Goal: Obtain resource: Obtain resource

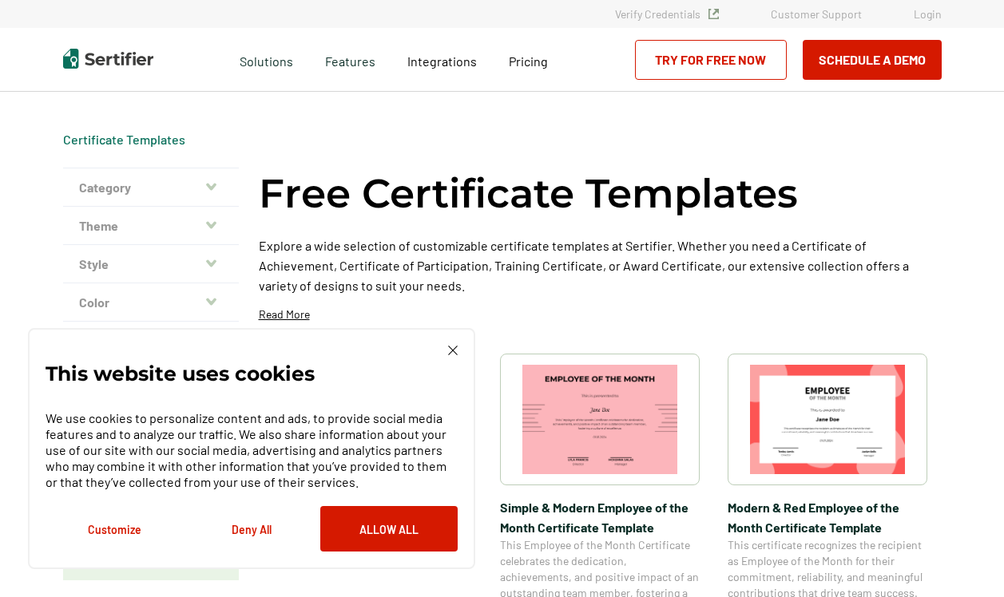
click at [264, 531] on button "Deny All" at bounding box center [251, 529] width 137 height 46
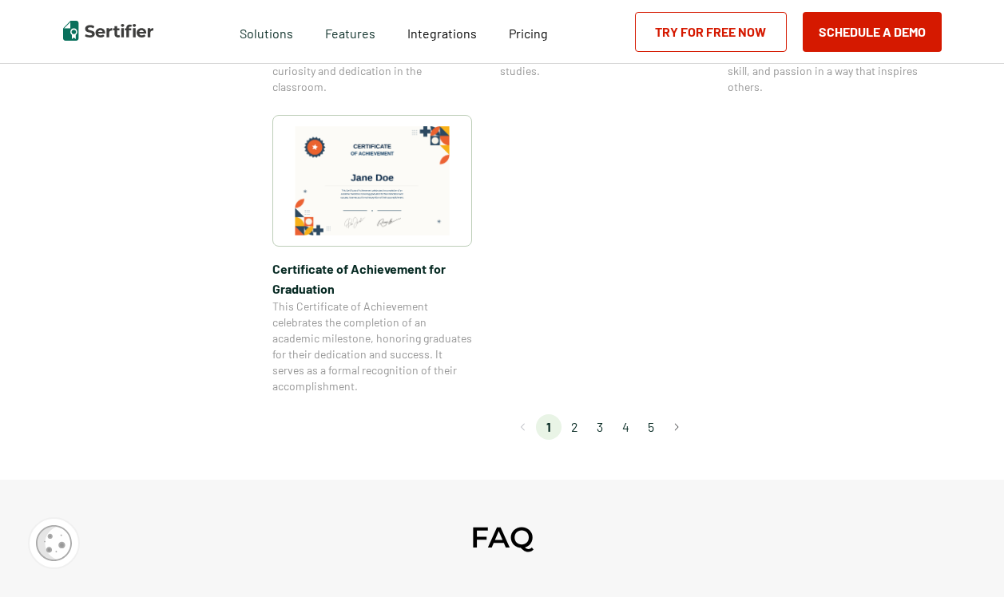
scroll to position [1469, 0]
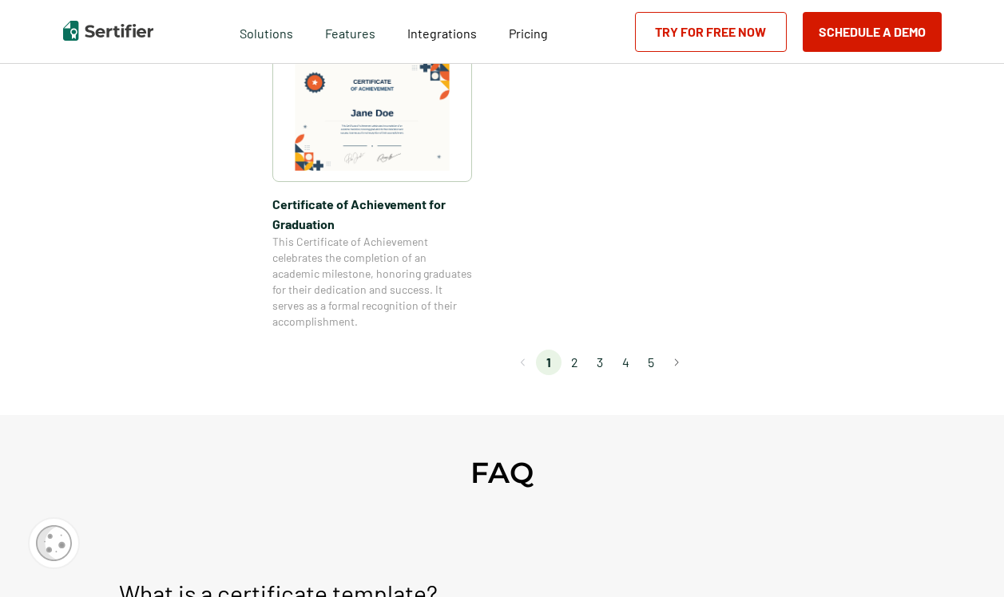
click at [573, 363] on li "2" at bounding box center [574, 363] width 26 height 26
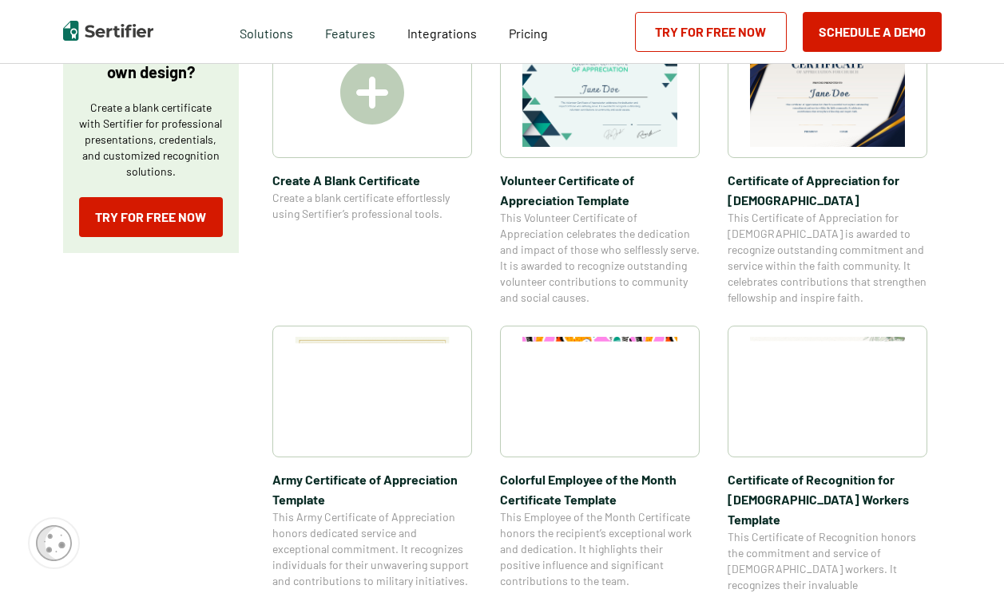
scroll to position [329, 0]
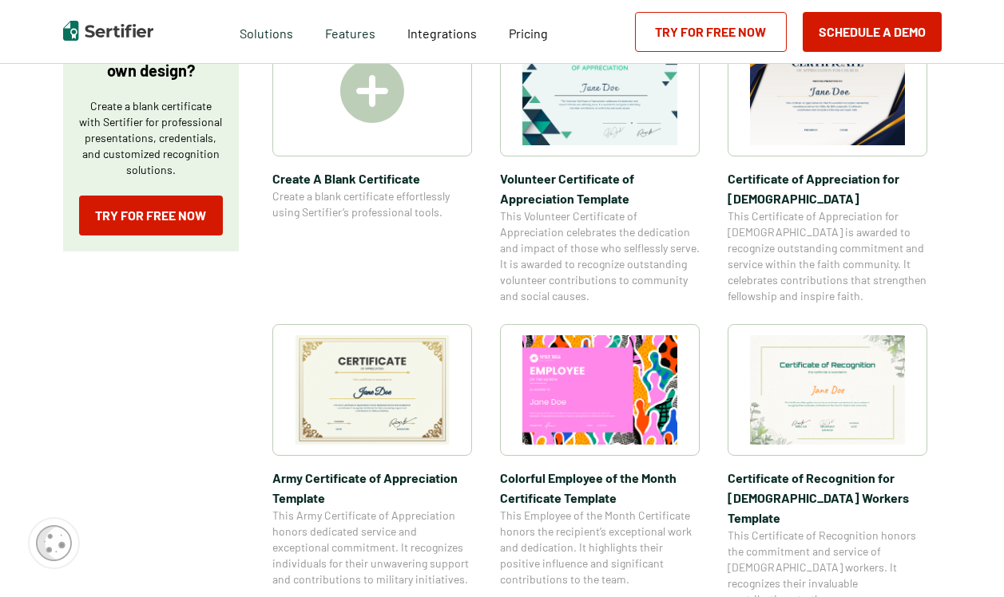
click at [807, 112] on img at bounding box center [827, 90] width 155 height 109
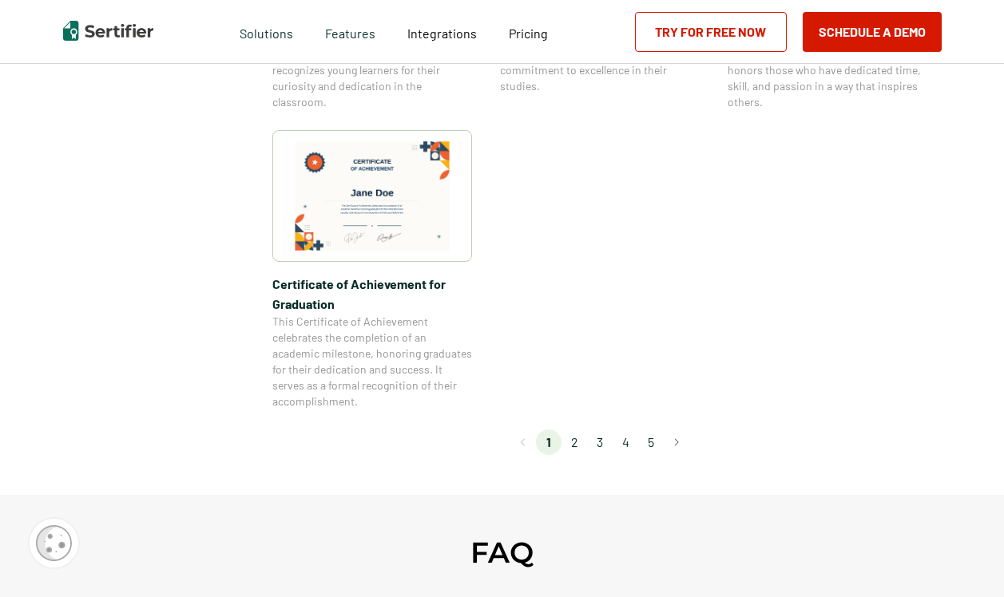
scroll to position [1402, 0]
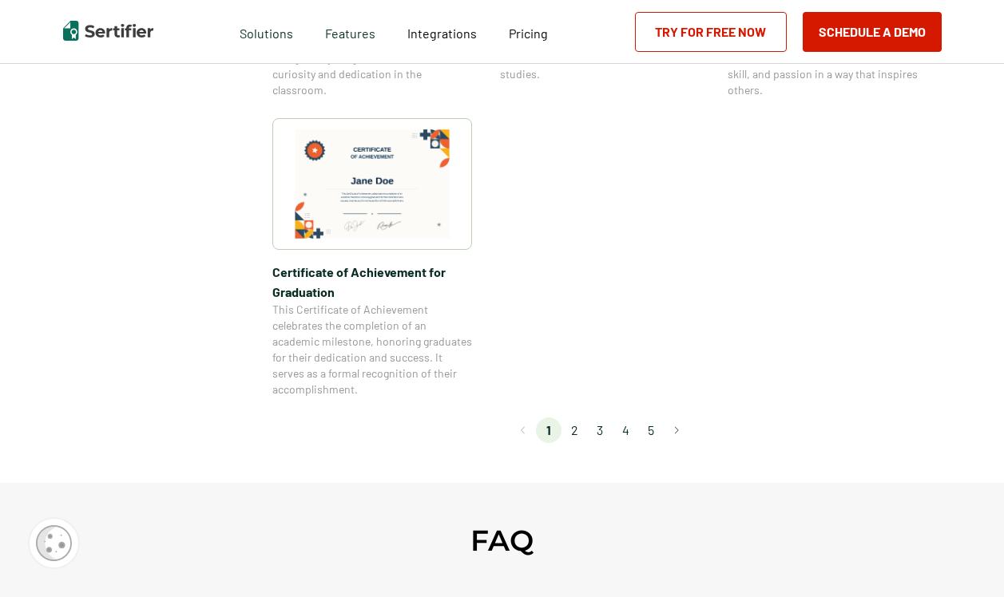
click at [578, 429] on li "2" at bounding box center [574, 431] width 26 height 26
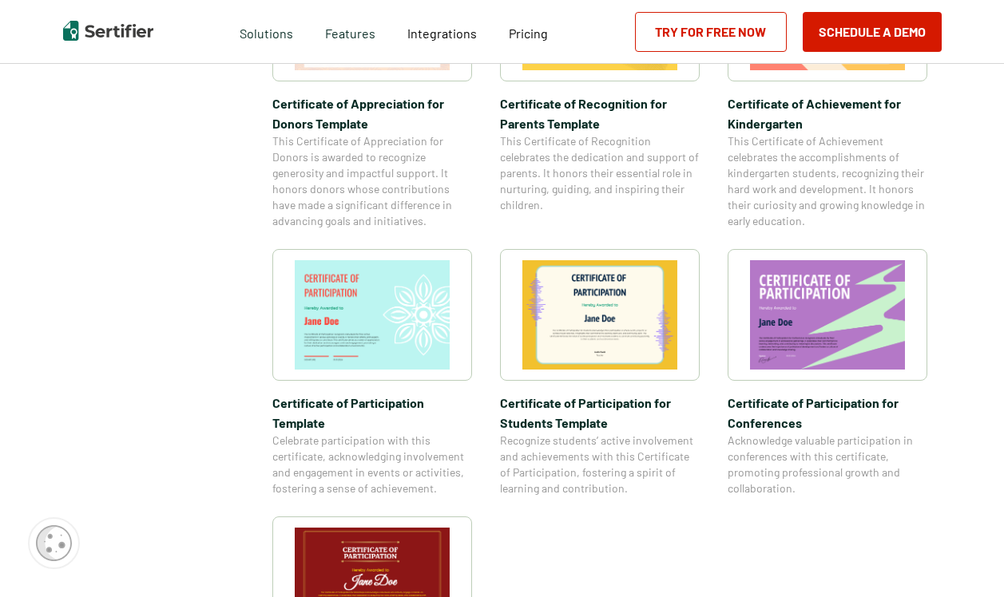
scroll to position [1041, 0]
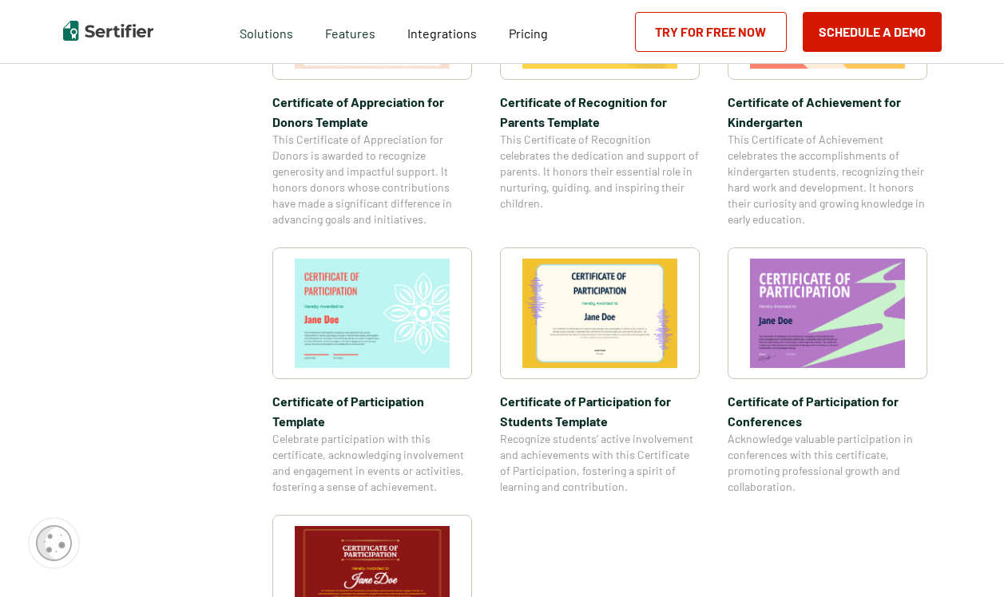
click at [619, 298] on img at bounding box center [599, 313] width 155 height 109
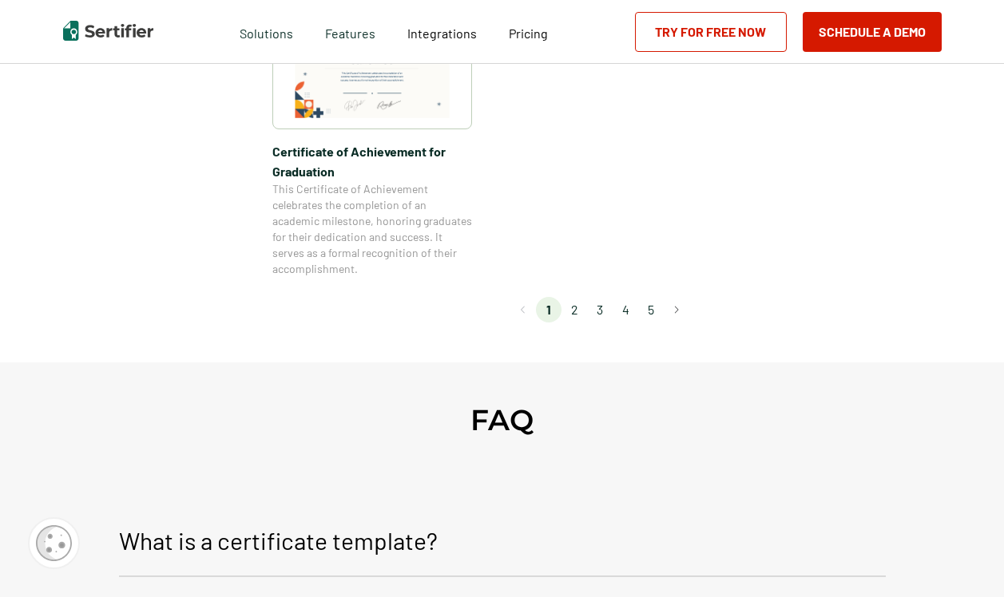
scroll to position [1547, 0]
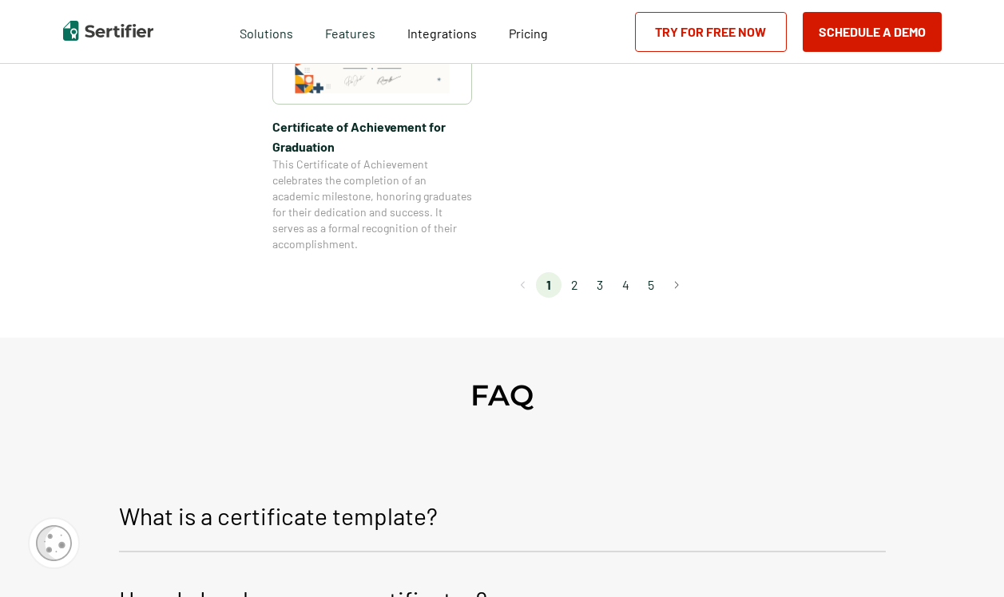
click at [577, 285] on li "2" at bounding box center [574, 285] width 26 height 26
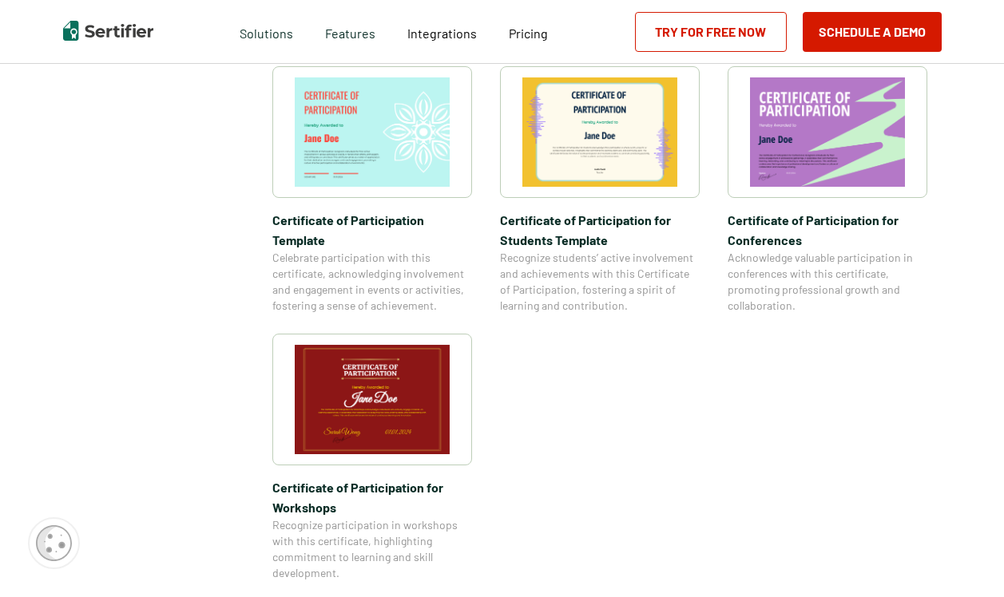
scroll to position [1223, 0]
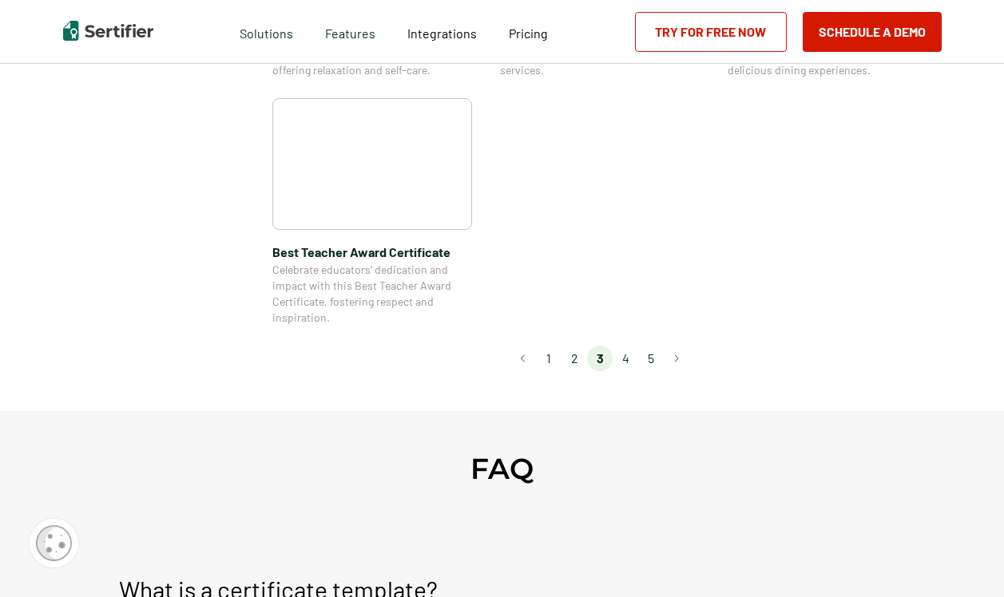
scroll to position [1275, 0]
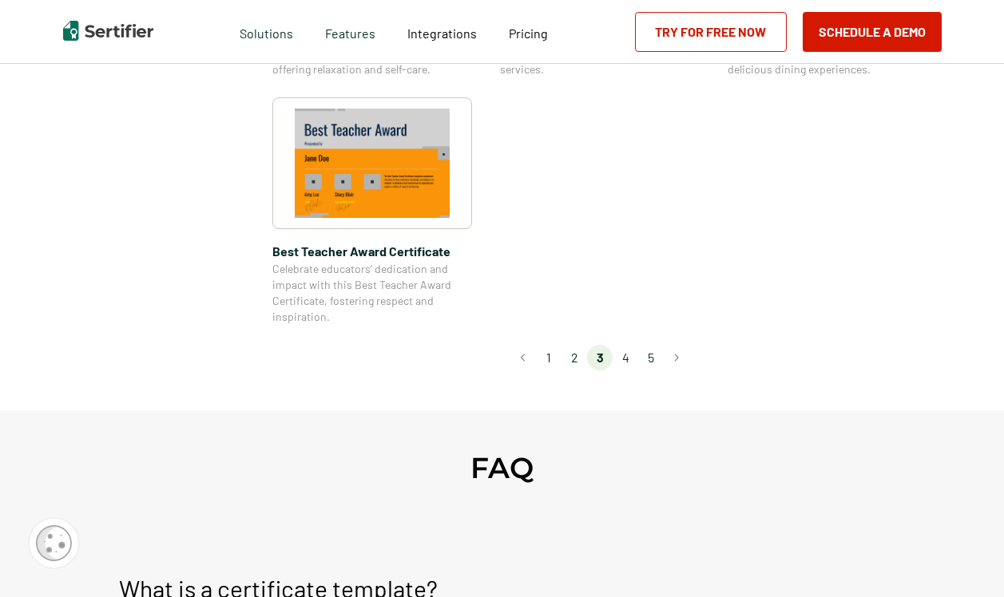
click at [629, 360] on li "4" at bounding box center [626, 358] width 26 height 26
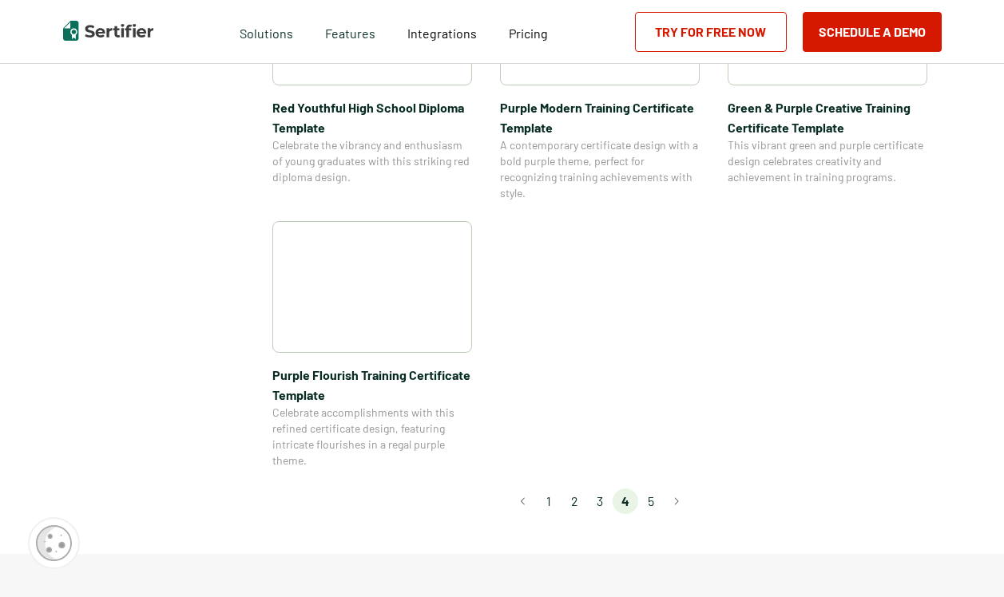
scroll to position [1196, 0]
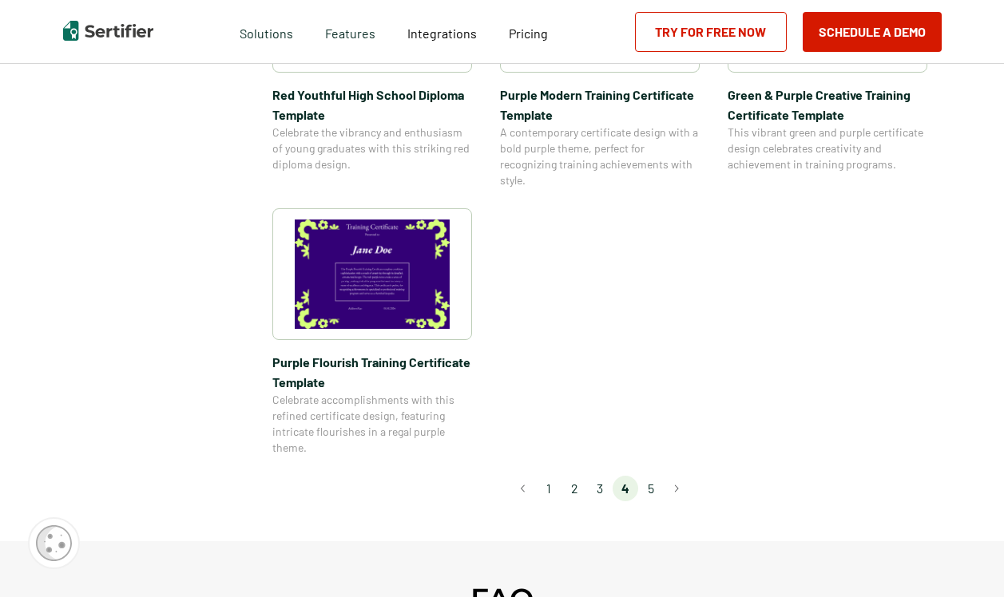
click at [421, 322] on img at bounding box center [372, 274] width 155 height 109
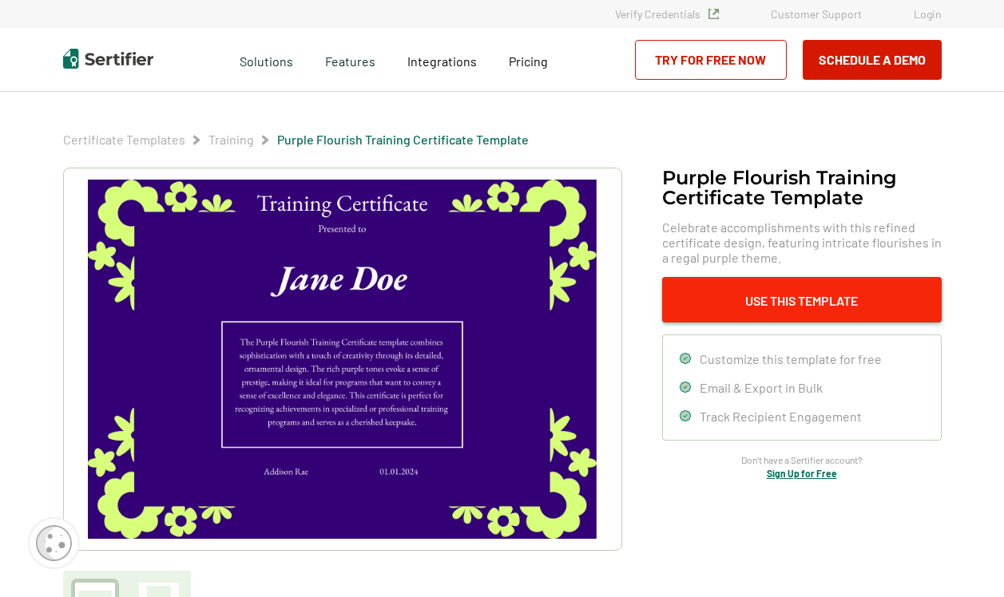
click at [778, 300] on button "Use This Template" at bounding box center [802, 300] width 280 height 46
